Goal: Information Seeking & Learning: Find specific fact

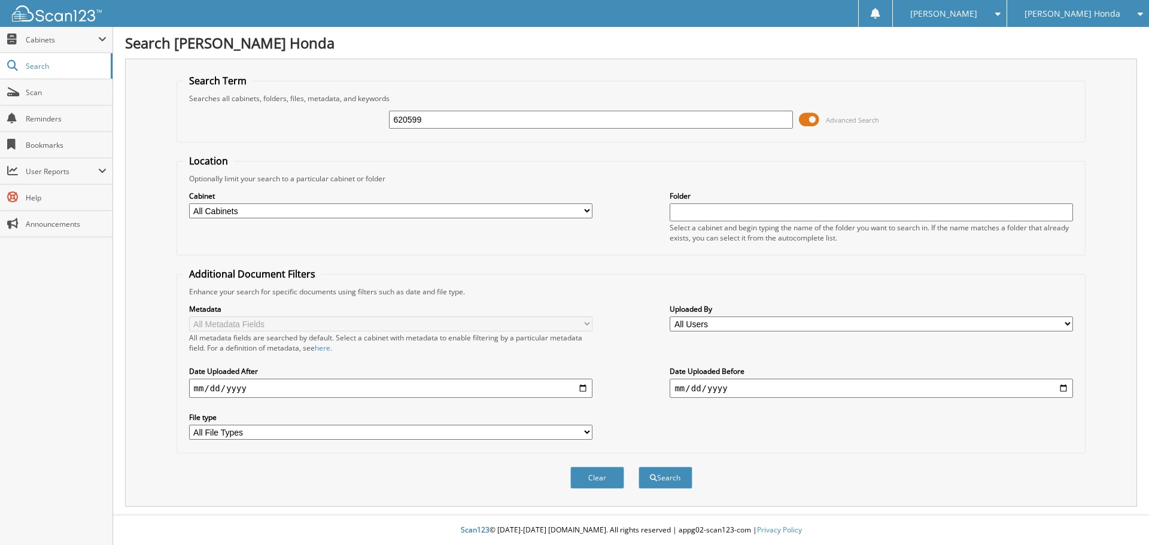
type input "620599"
click at [638, 467] on button "Search" at bounding box center [665, 478] width 54 height 22
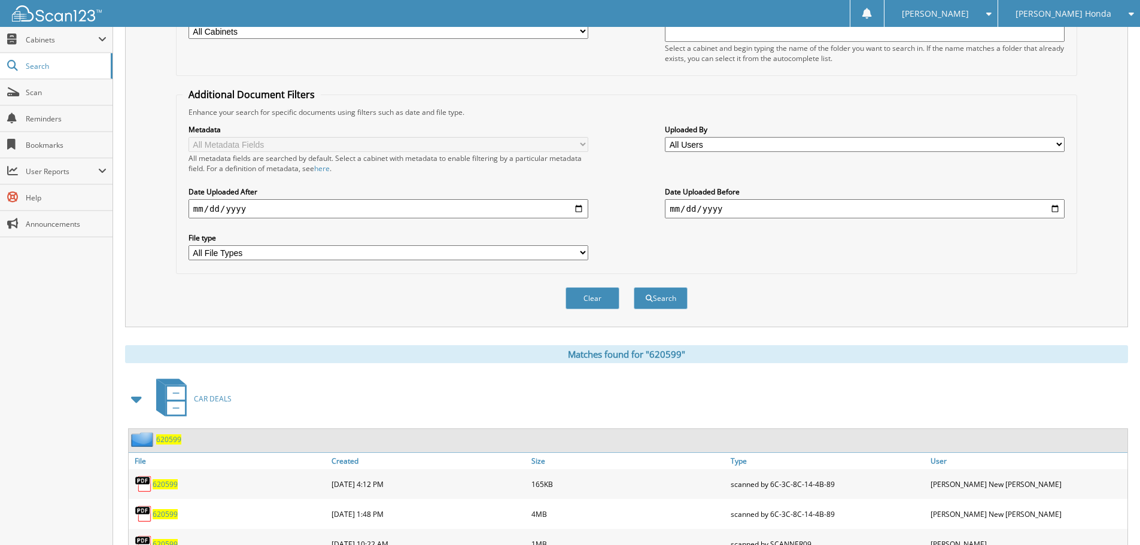
scroll to position [260, 0]
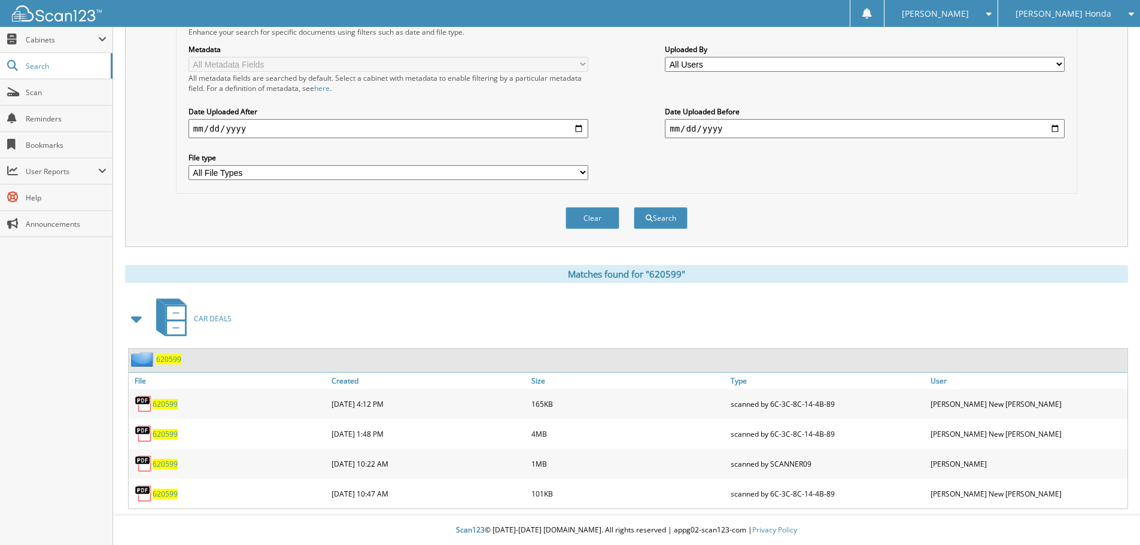
click at [166, 403] on span "620599" at bounding box center [165, 404] width 25 height 10
click at [156, 434] on span "620599" at bounding box center [165, 434] width 25 height 10
click at [171, 437] on span "620599" at bounding box center [165, 434] width 25 height 10
click at [160, 463] on span "620599" at bounding box center [165, 464] width 25 height 10
click at [153, 498] on span "620599" at bounding box center [165, 494] width 25 height 10
